Goal: Answer question/provide support: Share knowledge or assist other users

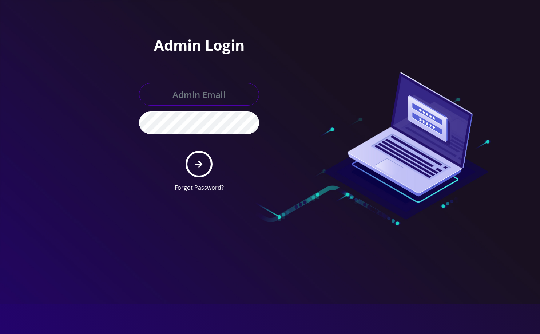
type input "[EMAIL_ADDRESS][DOMAIN_NAME]"
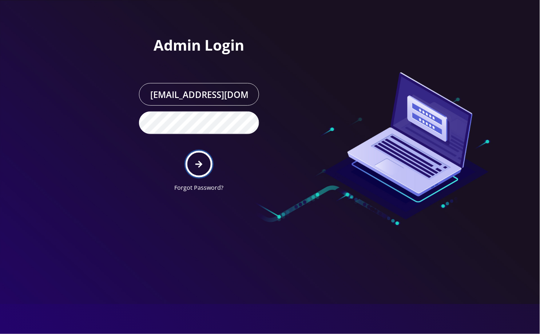
click at [195, 164] on button "submit" at bounding box center [199, 164] width 27 height 27
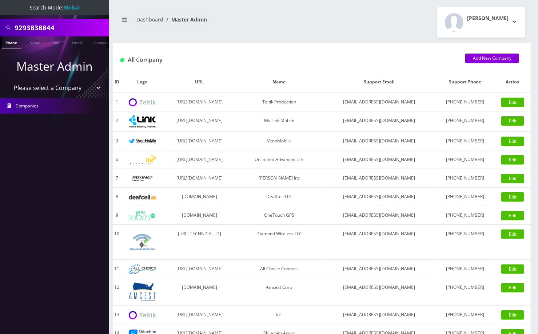
click at [35, 27] on input "9293838844" at bounding box center [61, 28] width 93 height 14
paste input "3479464980"
type input "3479464980"
click at [9, 41] on link "Phone" at bounding box center [11, 42] width 19 height 12
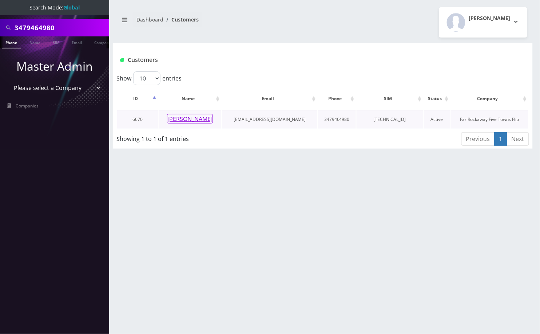
click at [204, 120] on button "[PERSON_NAME]" at bounding box center [190, 118] width 46 height 9
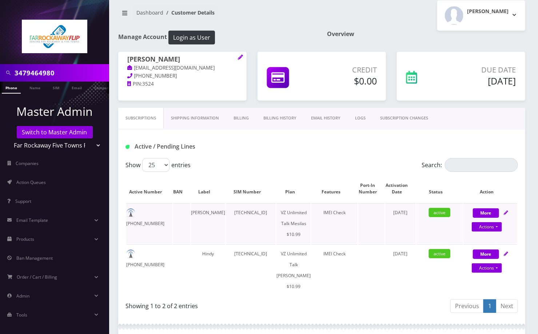
scroll to position [6, 0]
